Goal: Task Accomplishment & Management: Manage account settings

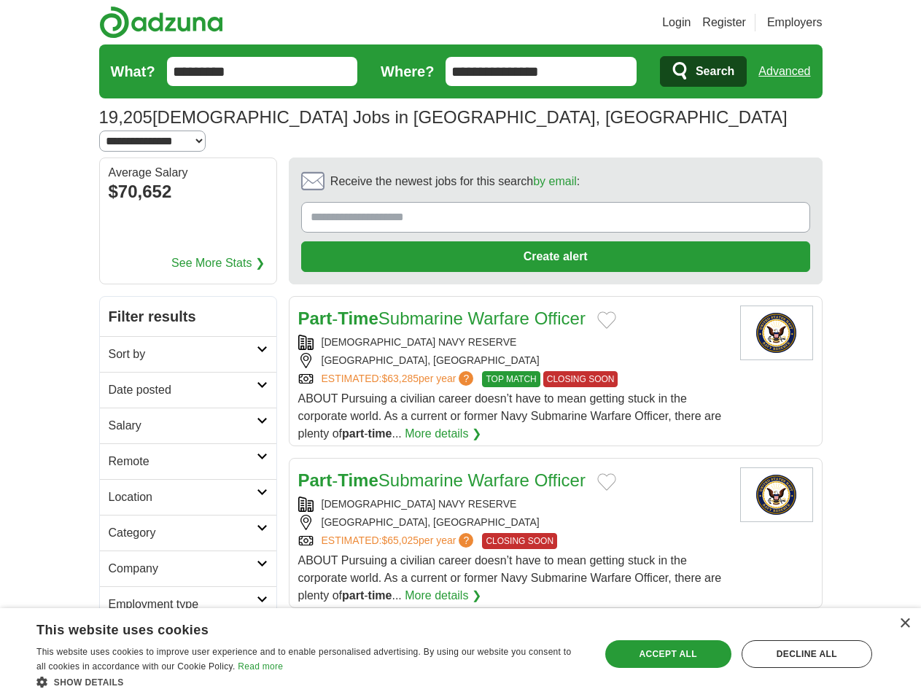
click at [690, 23] on link "Login" at bounding box center [676, 22] width 28 height 17
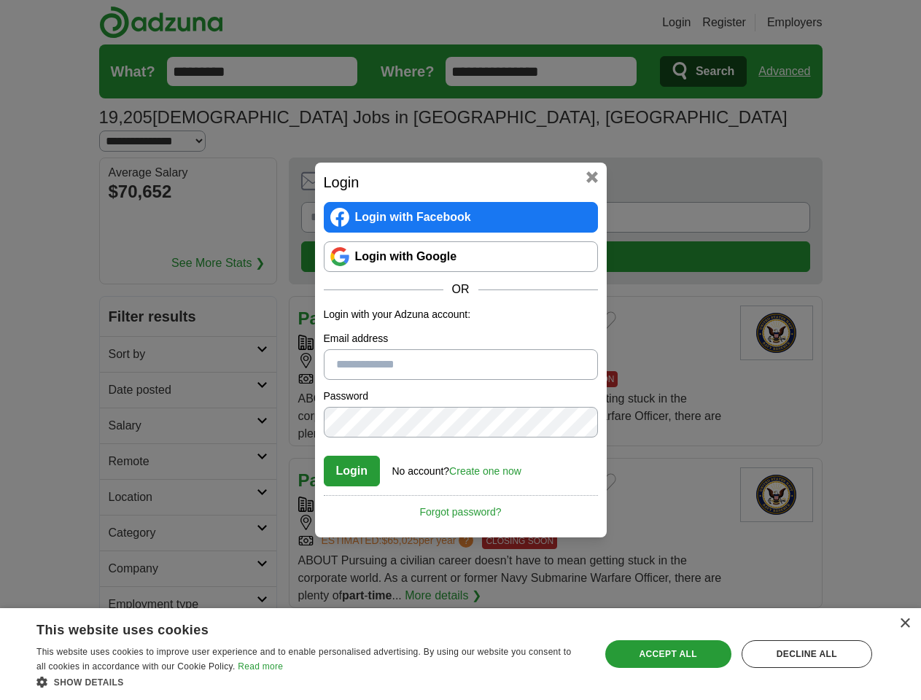
click at [811, 23] on div "Login Login with Facebook Login with Google OR Login with your Adzuna account: …" at bounding box center [460, 350] width 921 height 700
click at [790, 71] on div "Login Login with Facebook Login with Google OR Login with your Adzuna account: …" at bounding box center [460, 350] width 921 height 700
click at [176, 172] on div "Login Login with Facebook Login with Google OR Login with your Adzuna account: …" at bounding box center [460, 350] width 921 height 700
click at [515, 164] on div "Login Login with Facebook Login with Google OR Login with your Adzuna account: …" at bounding box center [461, 350] width 292 height 375
click at [852, 165] on div "Login Login with Facebook Login with Google OR Login with your Adzuna account: …" at bounding box center [460, 350] width 921 height 700
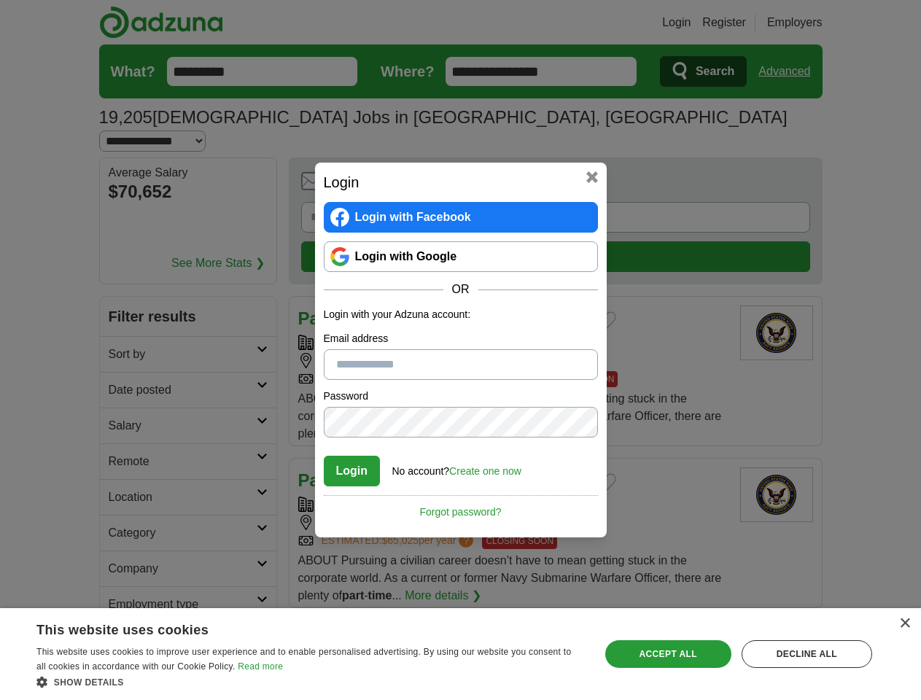
click at [122, 262] on div "Login Login with Facebook Login with Google OR Login with your Adzuna account: …" at bounding box center [460, 350] width 921 height 700
click at [122, 298] on div "Login Login with Facebook Login with Google OR Login with your Adzuna account: …" at bounding box center [460, 350] width 921 height 700
click at [122, 334] on div "Login Login with Facebook Login with Google OR Login with your Adzuna account: …" at bounding box center [460, 350] width 921 height 700
click at [122, 370] on div "Login Login with Facebook Login with Google OR Login with your Adzuna account: …" at bounding box center [460, 350] width 921 height 700
